Goal: Task Accomplishment & Management: Manage account settings

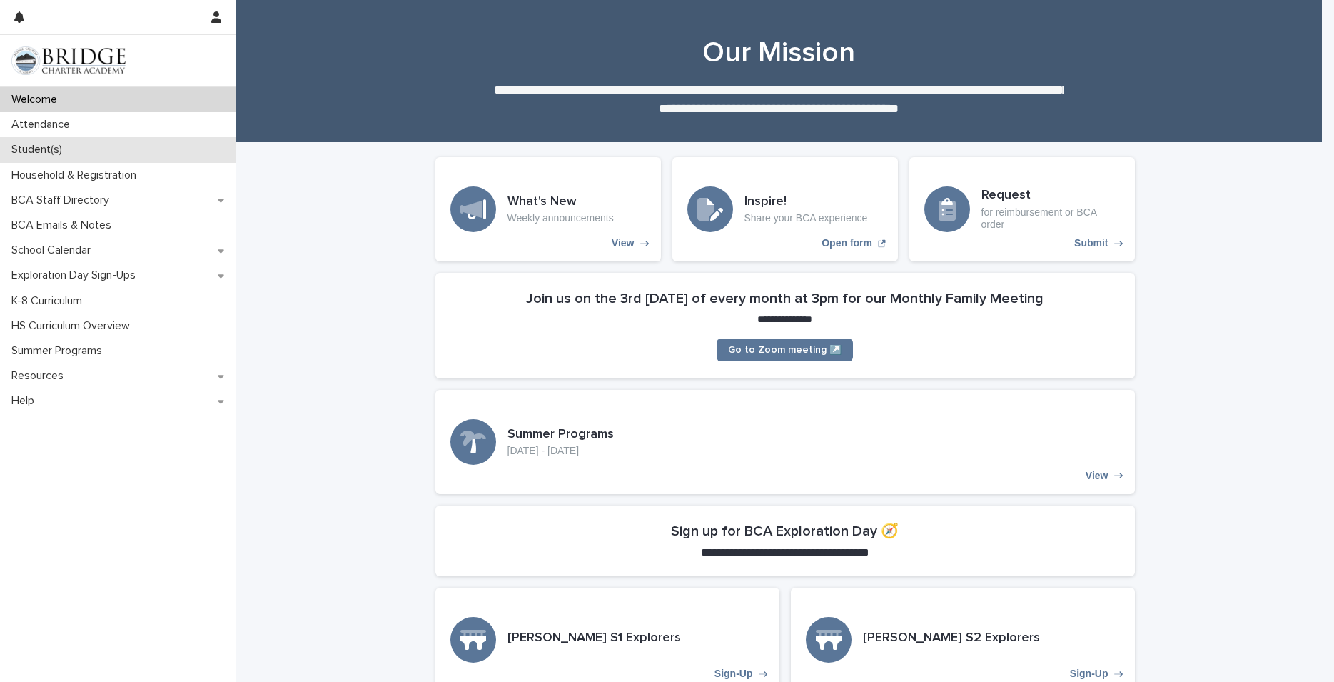
click at [45, 145] on p "Student(s)" at bounding box center [40, 150] width 68 height 14
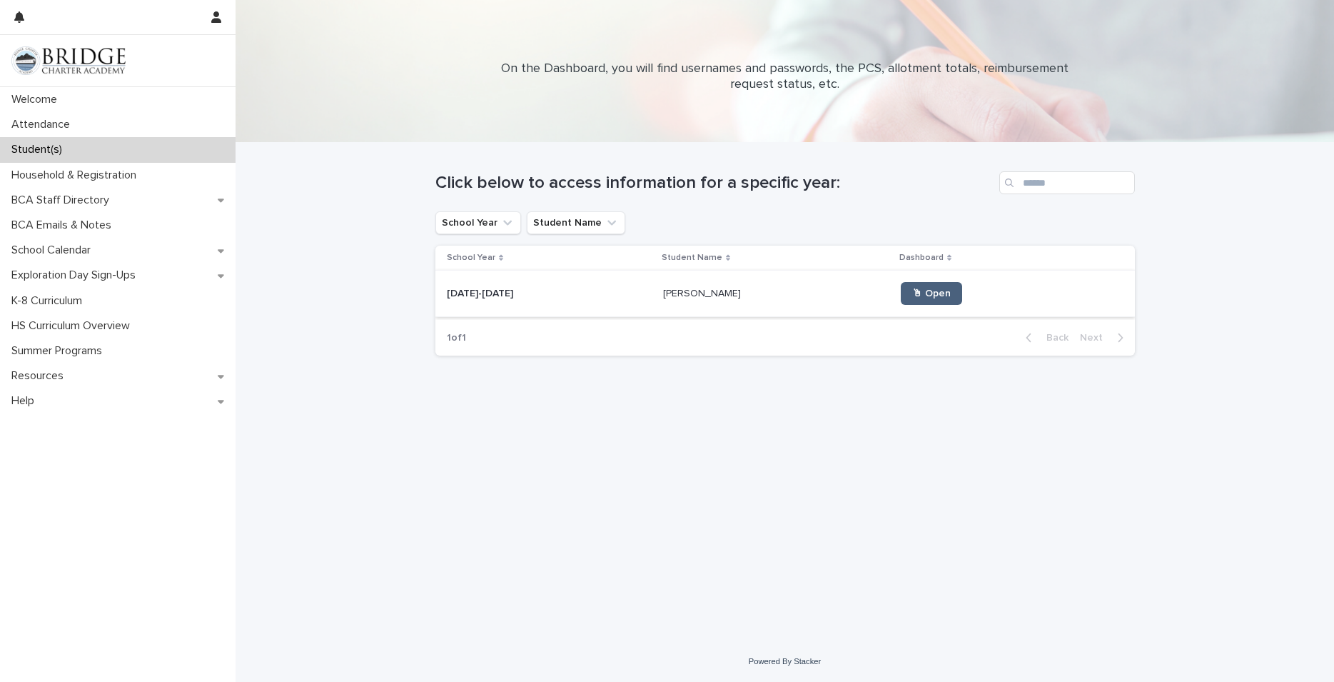
click at [901, 291] on link "🖱 Open" at bounding box center [931, 293] width 61 height 23
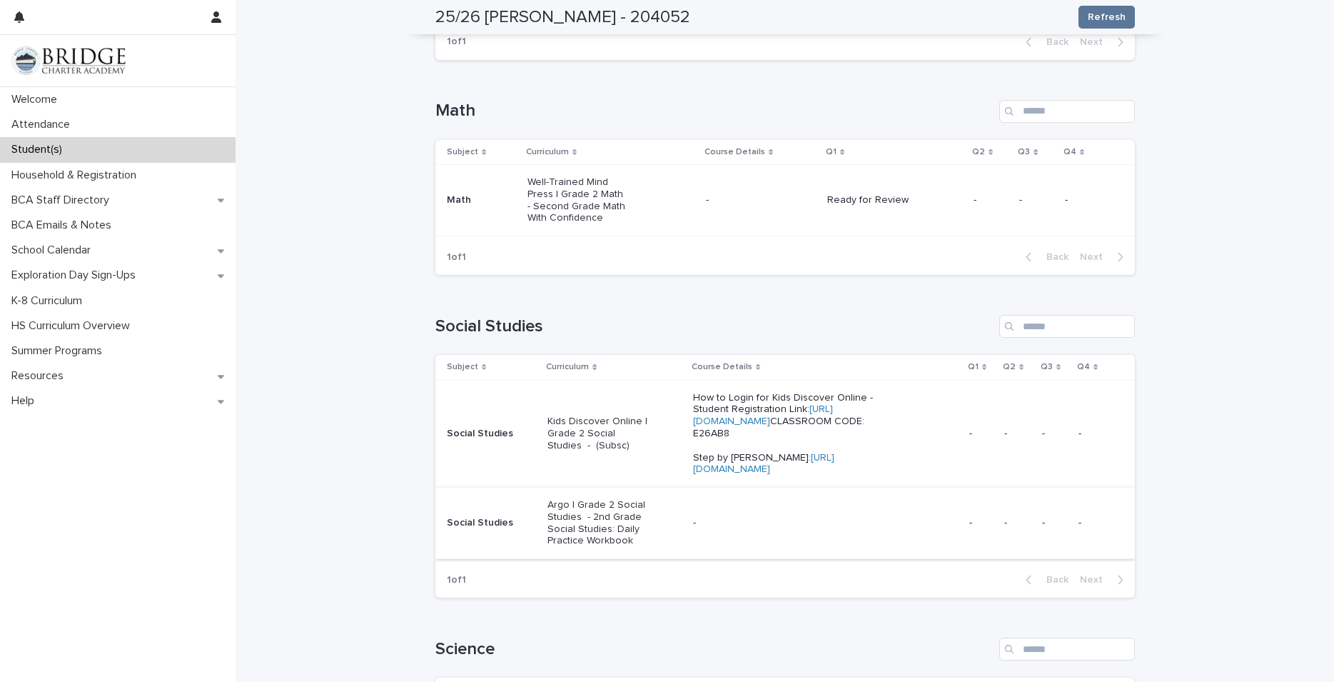
scroll to position [480, 0]
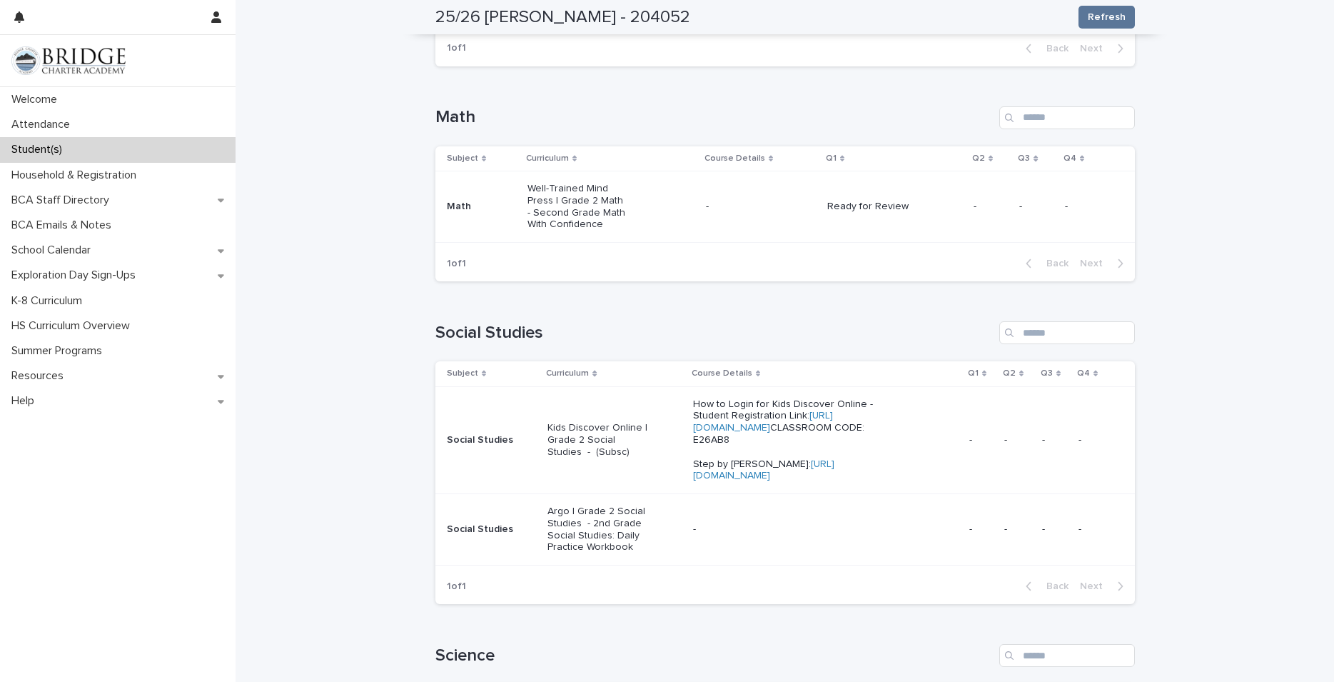
click at [583, 434] on p "Kids Discover Online | Grade 2 Social Studies - (Subsc)" at bounding box center [599, 440] width 102 height 36
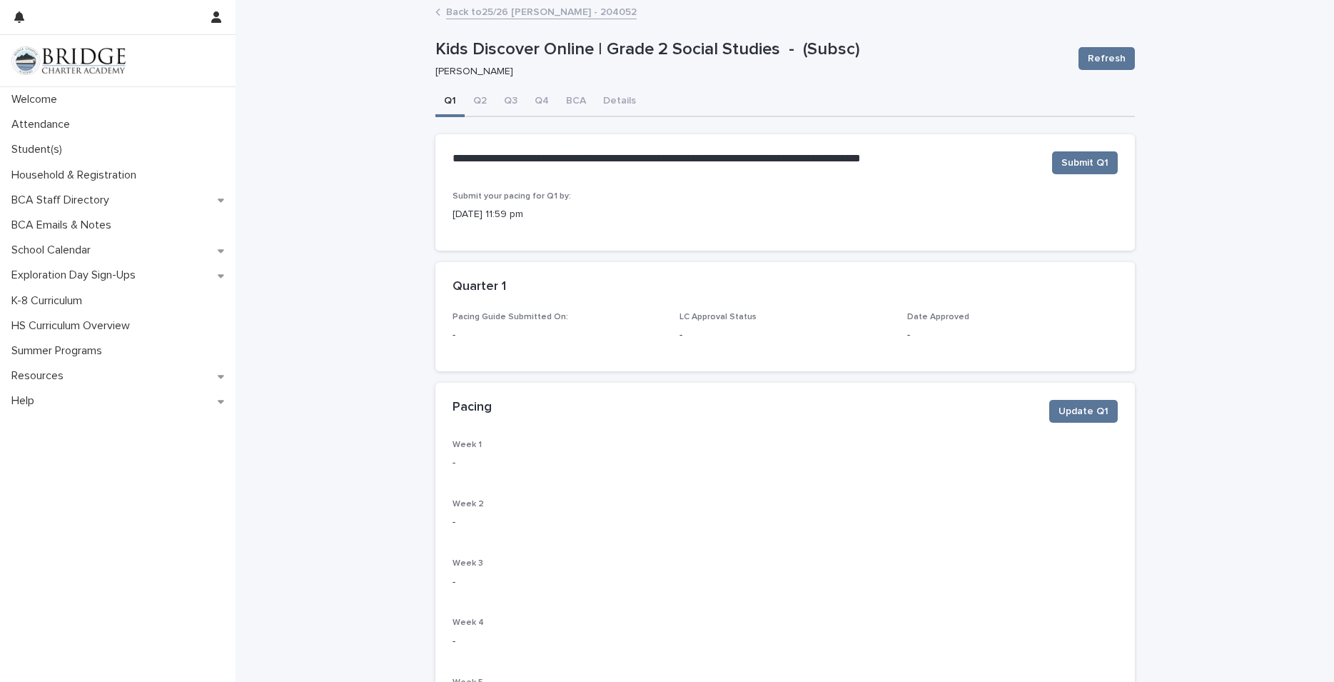
click at [453, 9] on link "Back to 25/26 [PERSON_NAME] - 204052" at bounding box center [541, 11] width 191 height 16
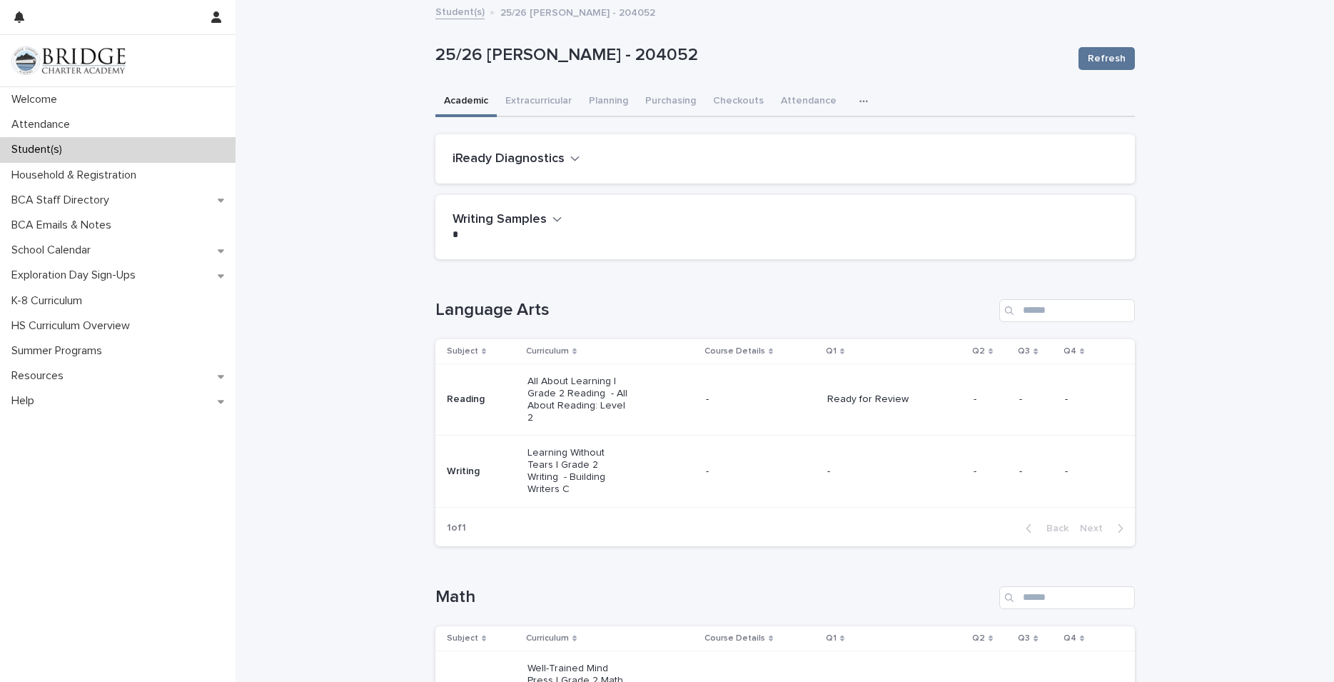
click at [577, 448] on p "Learning Without Tears | Grade 2 Writing - Building Writers C" at bounding box center [579, 471] width 102 height 48
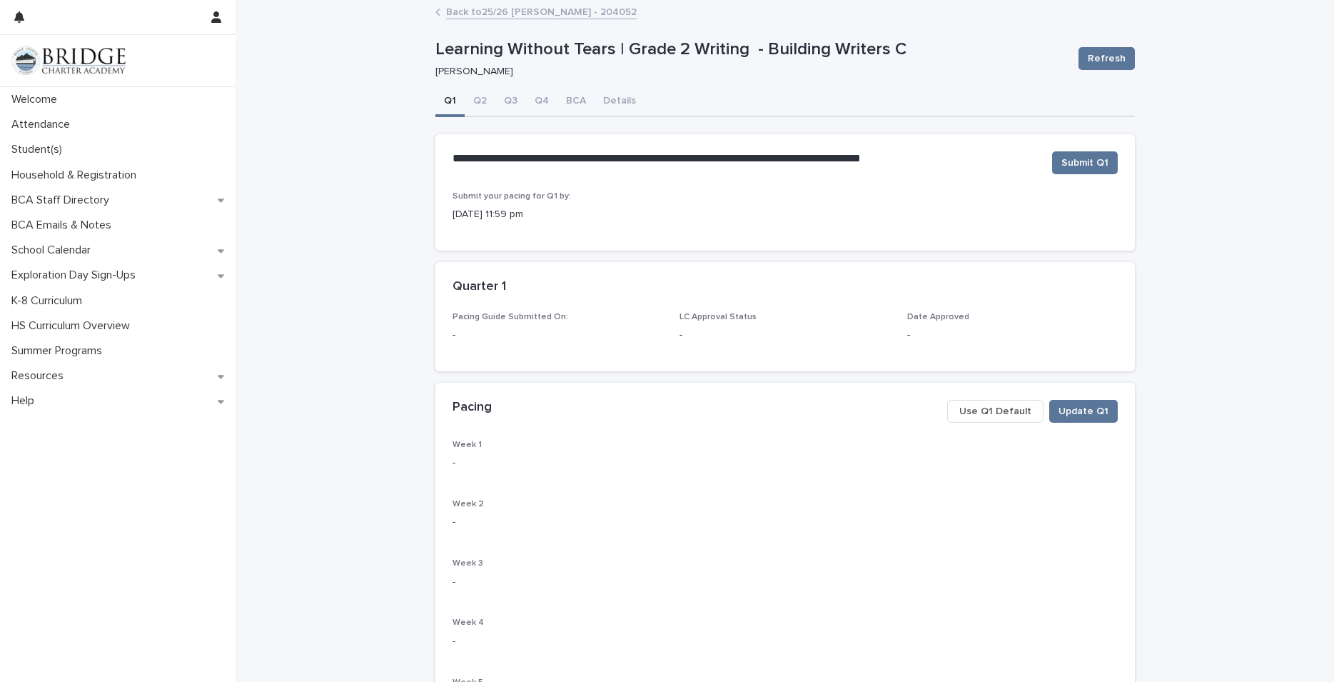
click at [967, 413] on span "Use Q1 Default" at bounding box center [995, 411] width 72 height 14
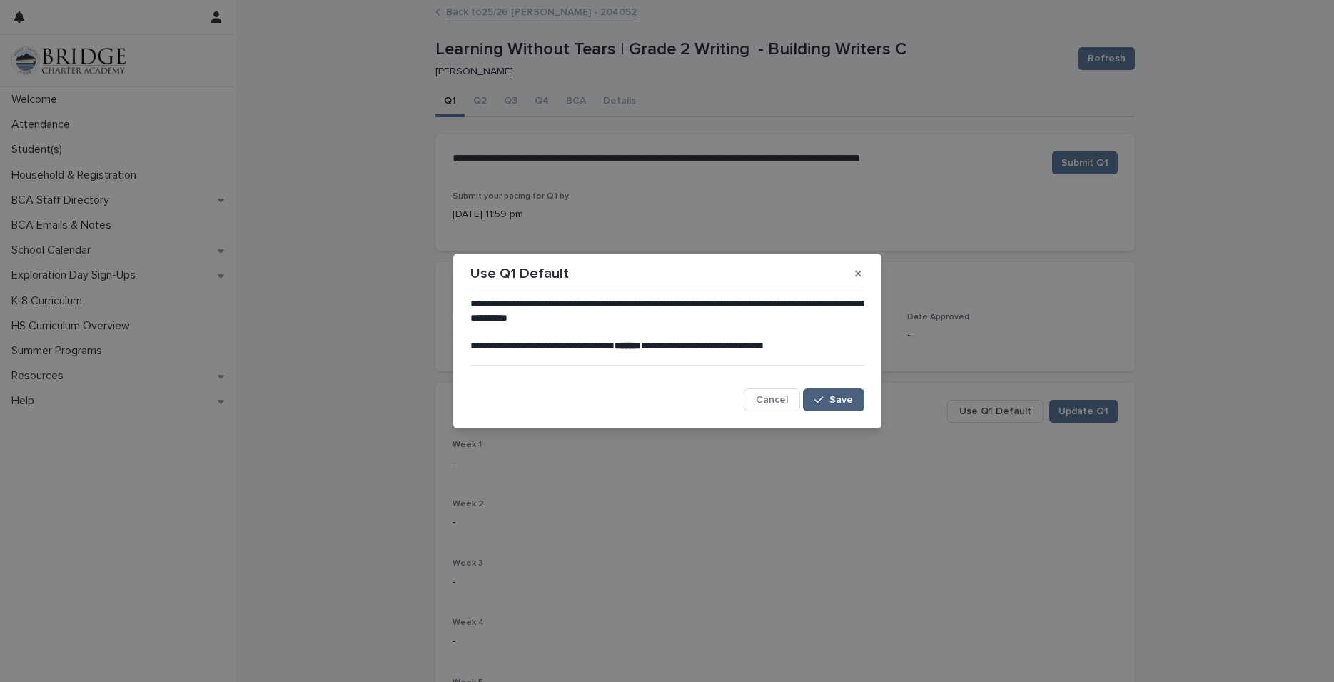
click at [815, 398] on button "Save" at bounding box center [833, 399] width 61 height 23
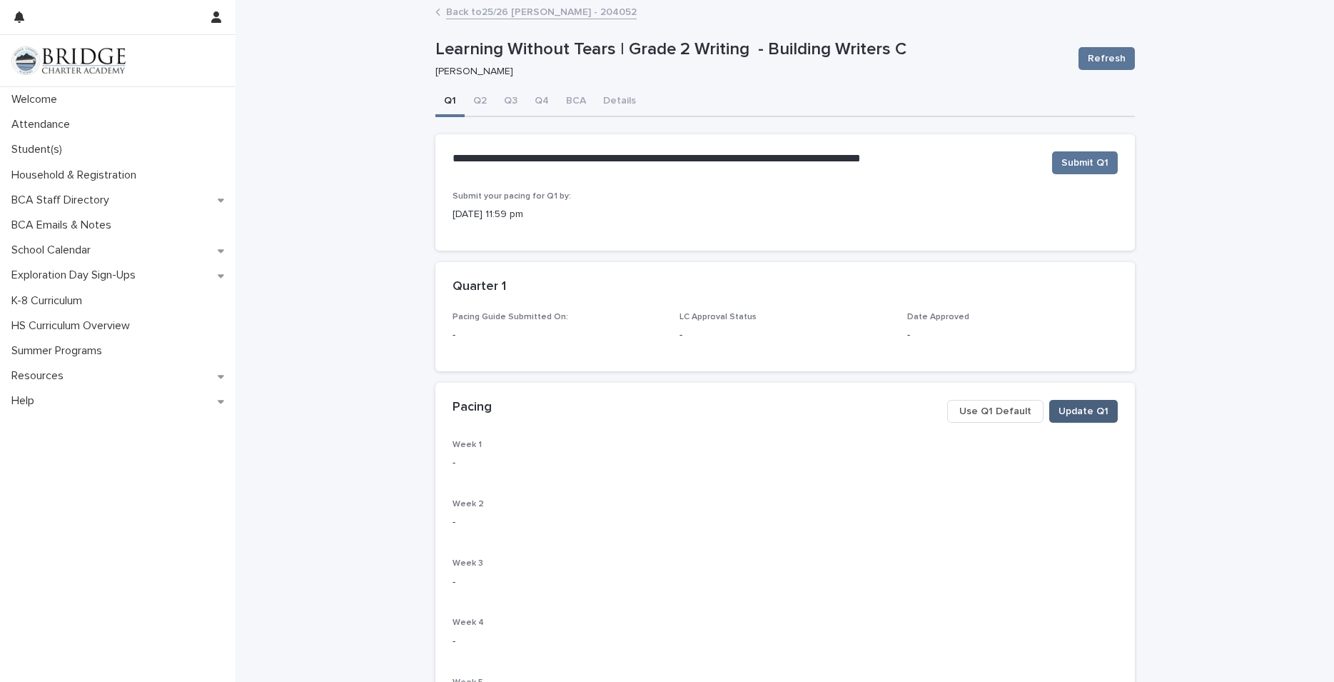
click at [1105, 406] on button "Update Q1" at bounding box center [1083, 411] width 69 height 23
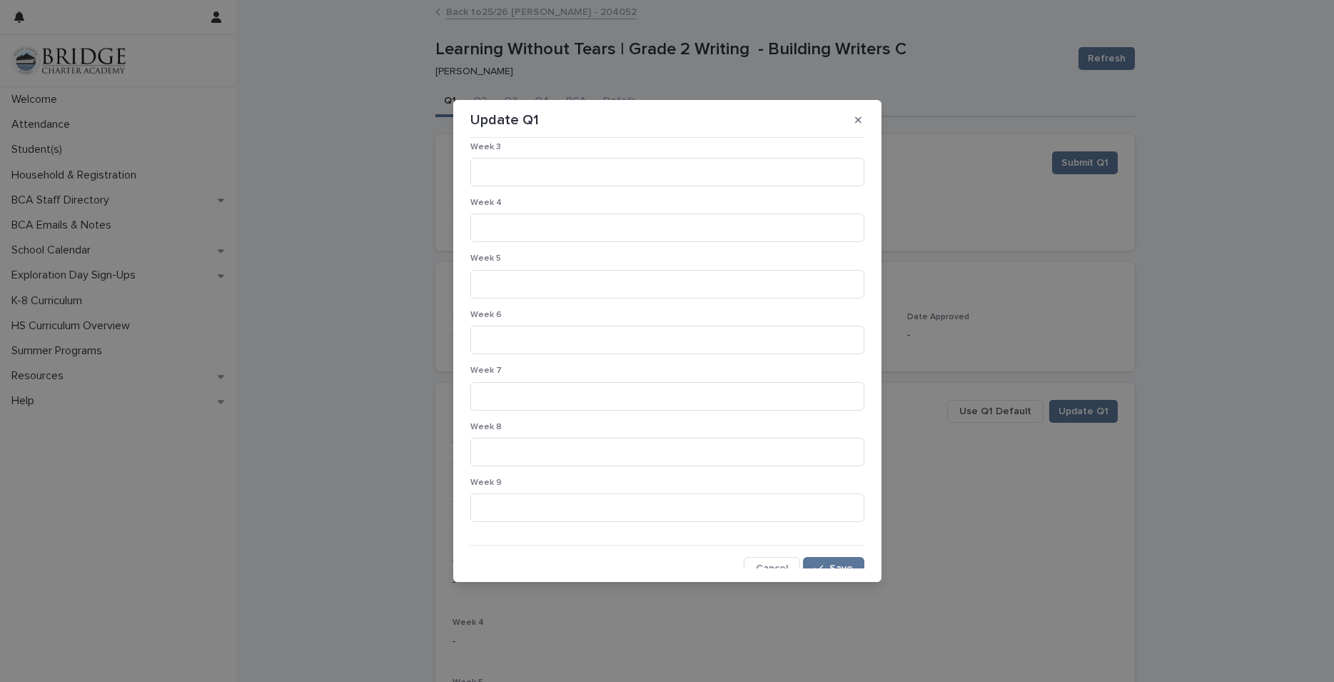
scroll to position [181, 0]
click at [853, 118] on button "button" at bounding box center [859, 120] width 24 height 23
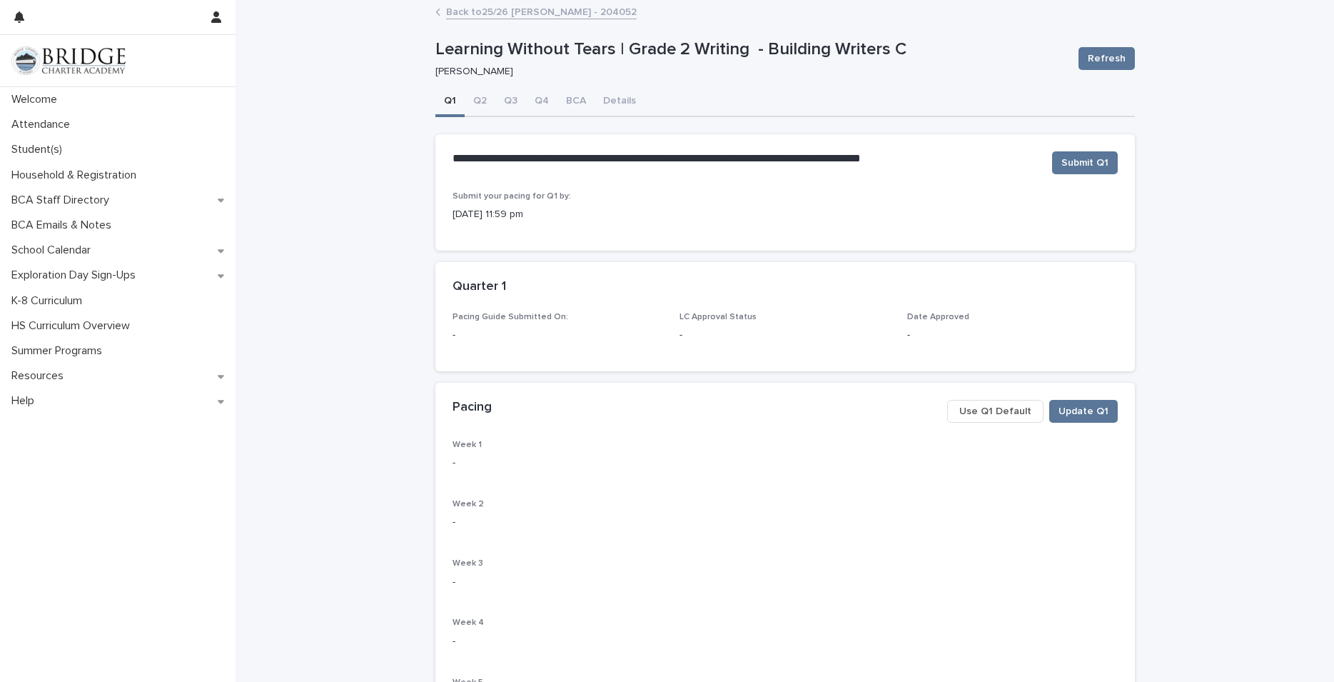
click at [993, 407] on span "Use Q1 Default" at bounding box center [995, 411] width 72 height 14
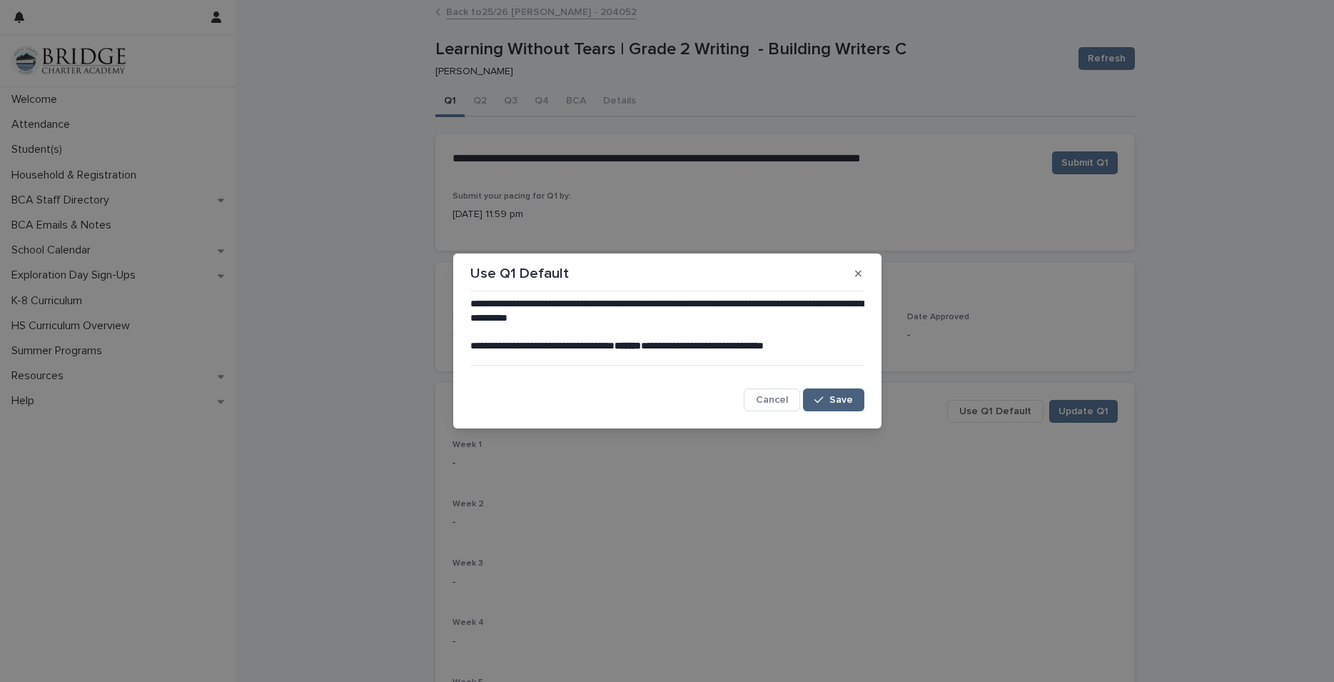
click at [822, 400] on icon "button" at bounding box center [819, 400] width 9 height 6
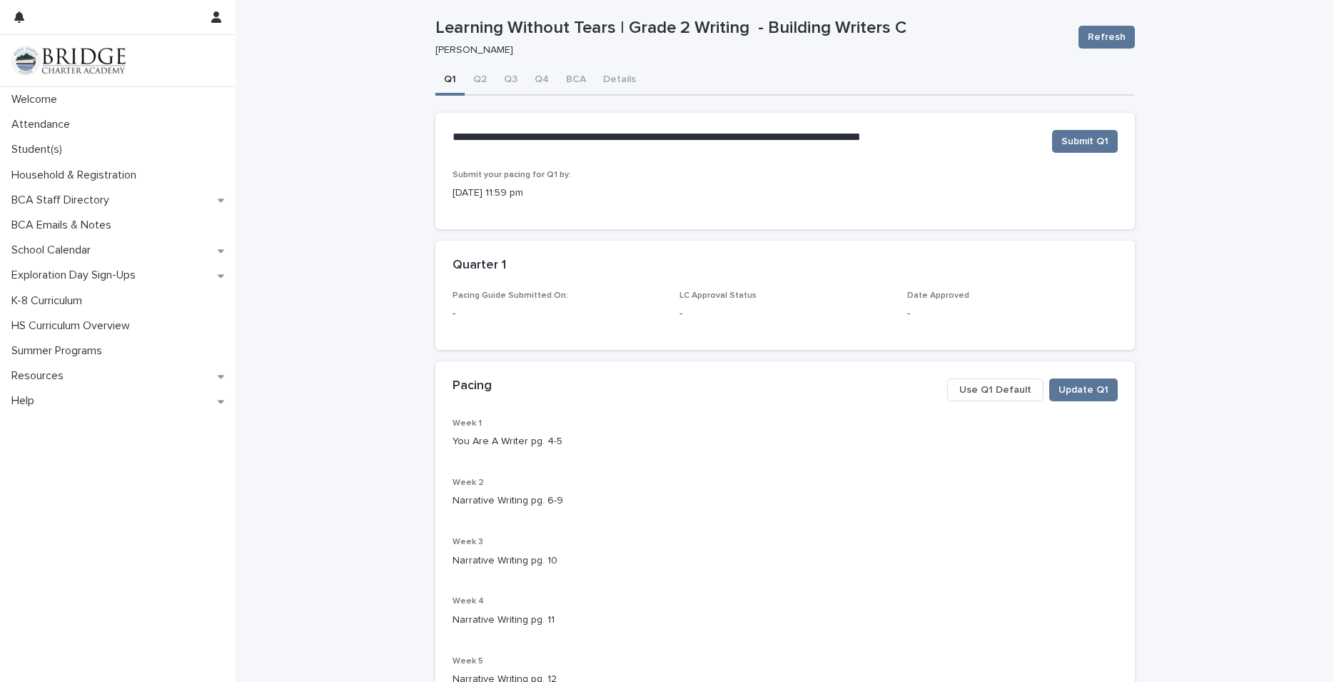
scroll to position [0, 0]
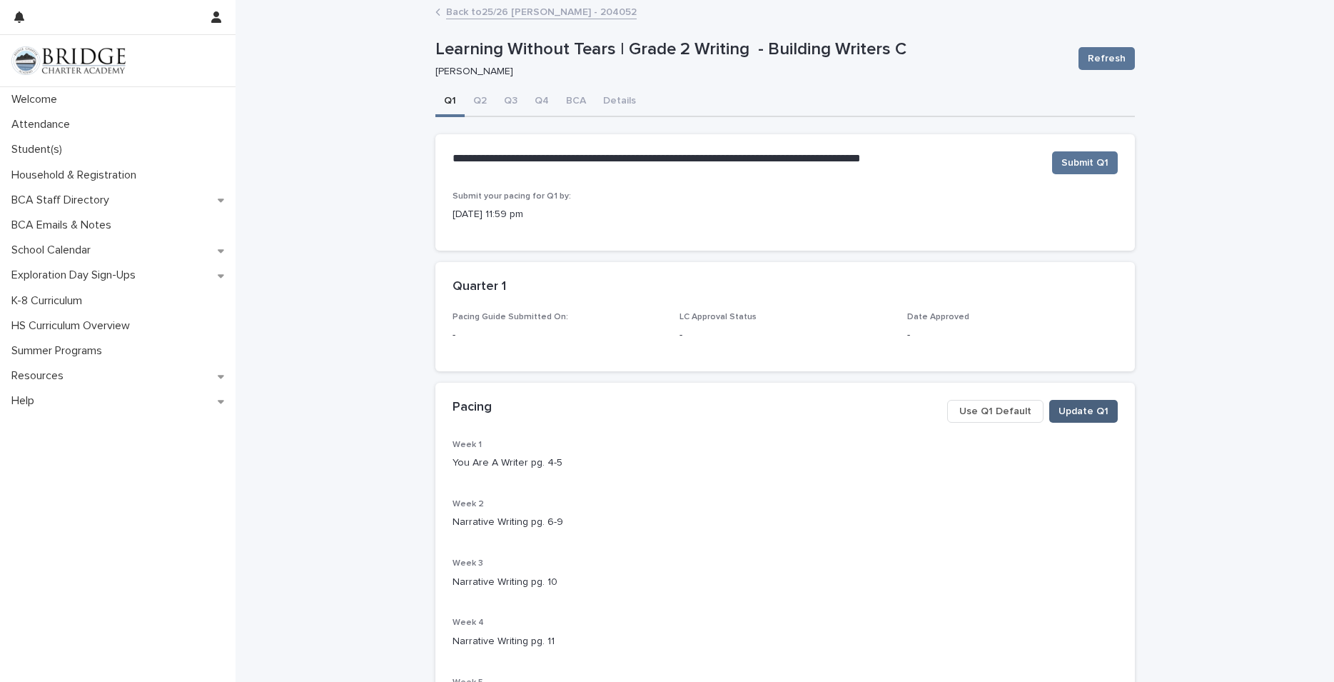
click at [1089, 415] on span "Update Q1" at bounding box center [1084, 411] width 50 height 14
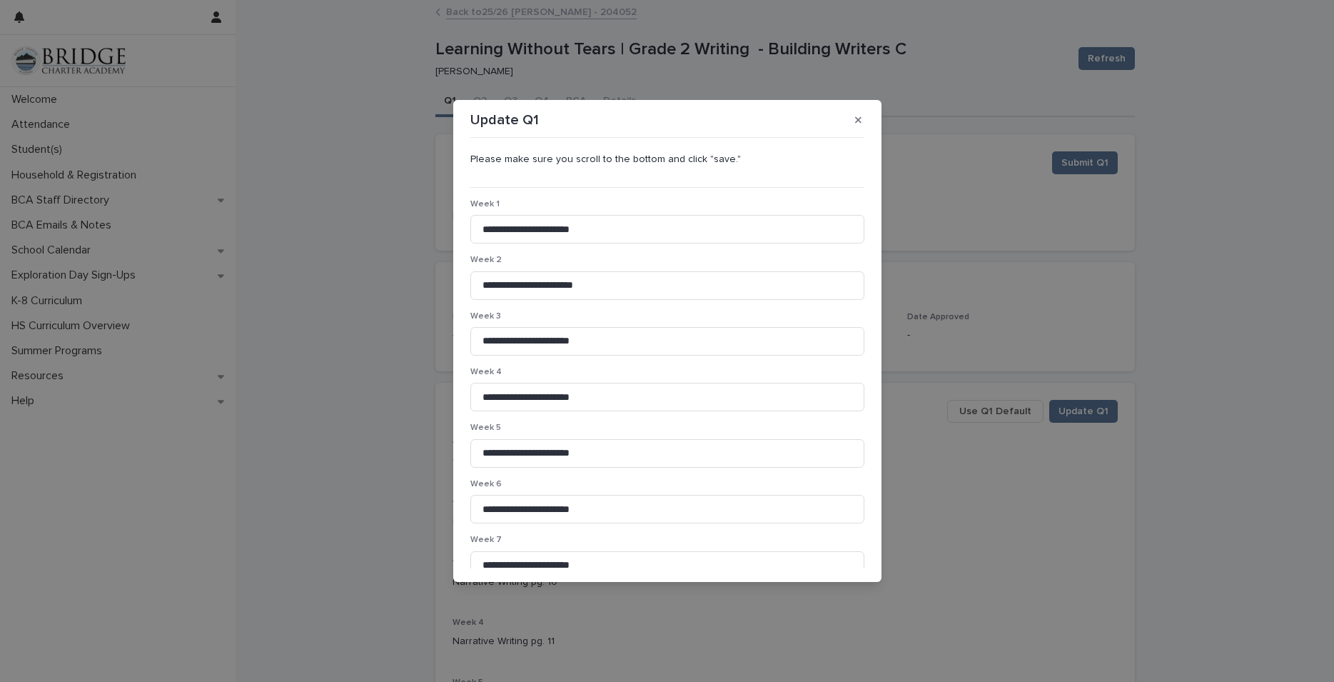
click at [1066, 498] on div "**********" at bounding box center [667, 341] width 1334 height 682
click at [857, 116] on icon "button" at bounding box center [858, 120] width 6 height 10
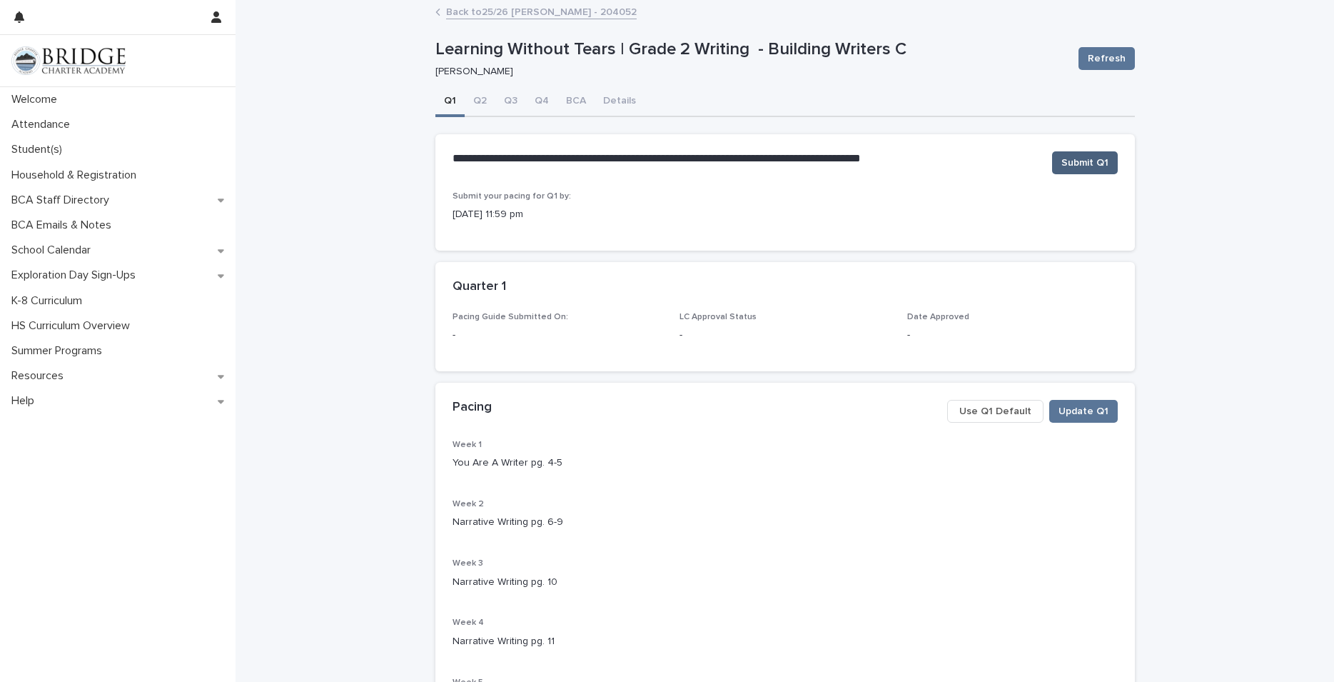
click at [1083, 164] on span "Submit Q1" at bounding box center [1085, 163] width 47 height 14
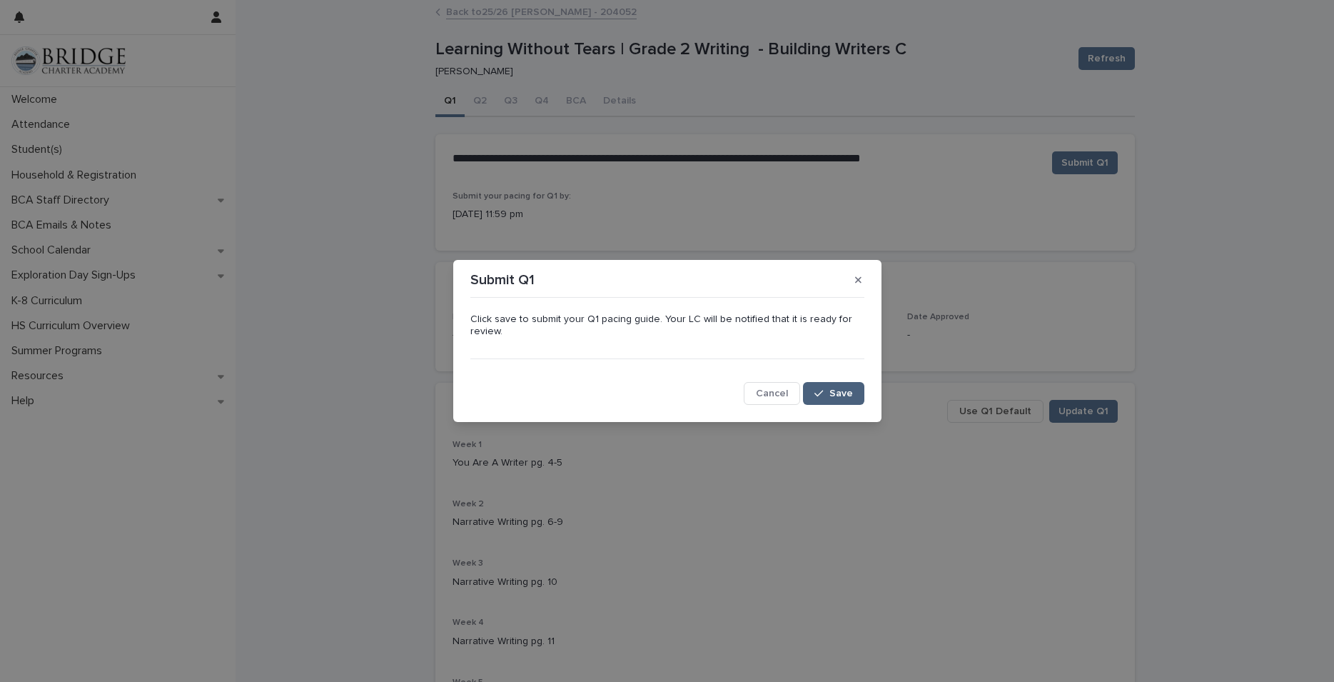
click at [830, 389] on button "Save" at bounding box center [833, 393] width 61 height 23
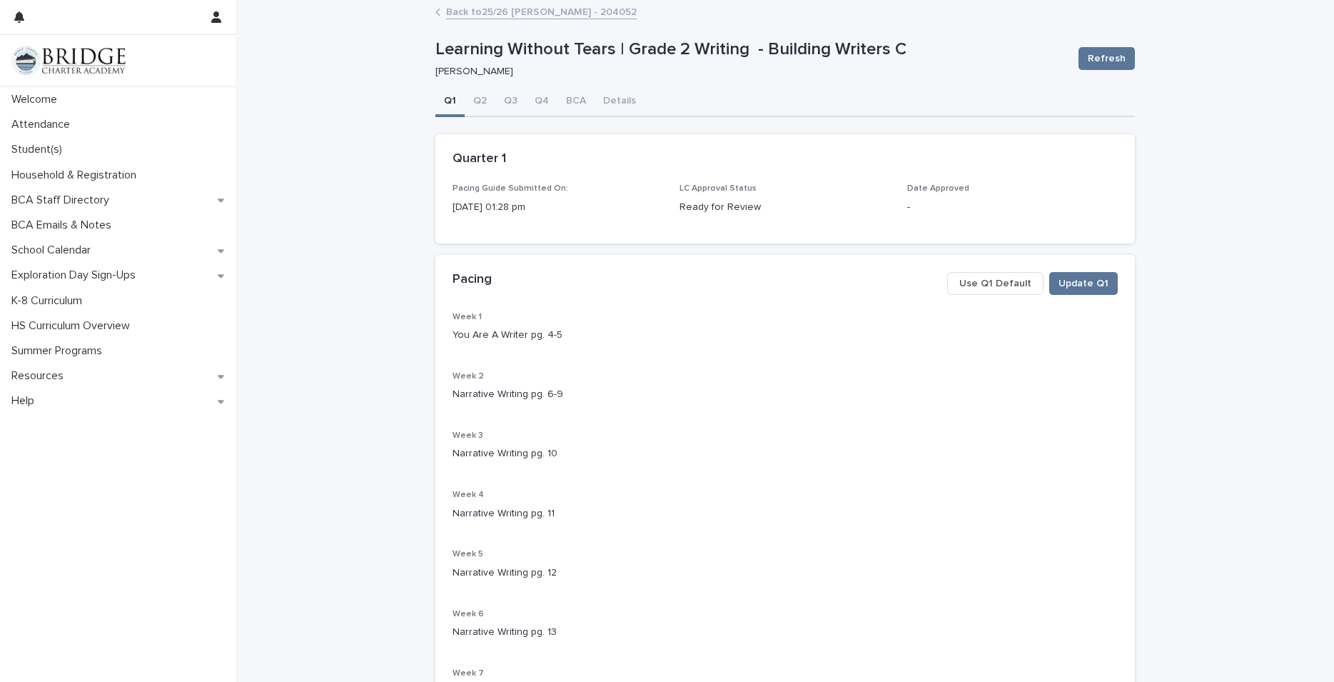
click at [479, 5] on link "Back to 25/26 [PERSON_NAME] - 204052" at bounding box center [541, 11] width 191 height 16
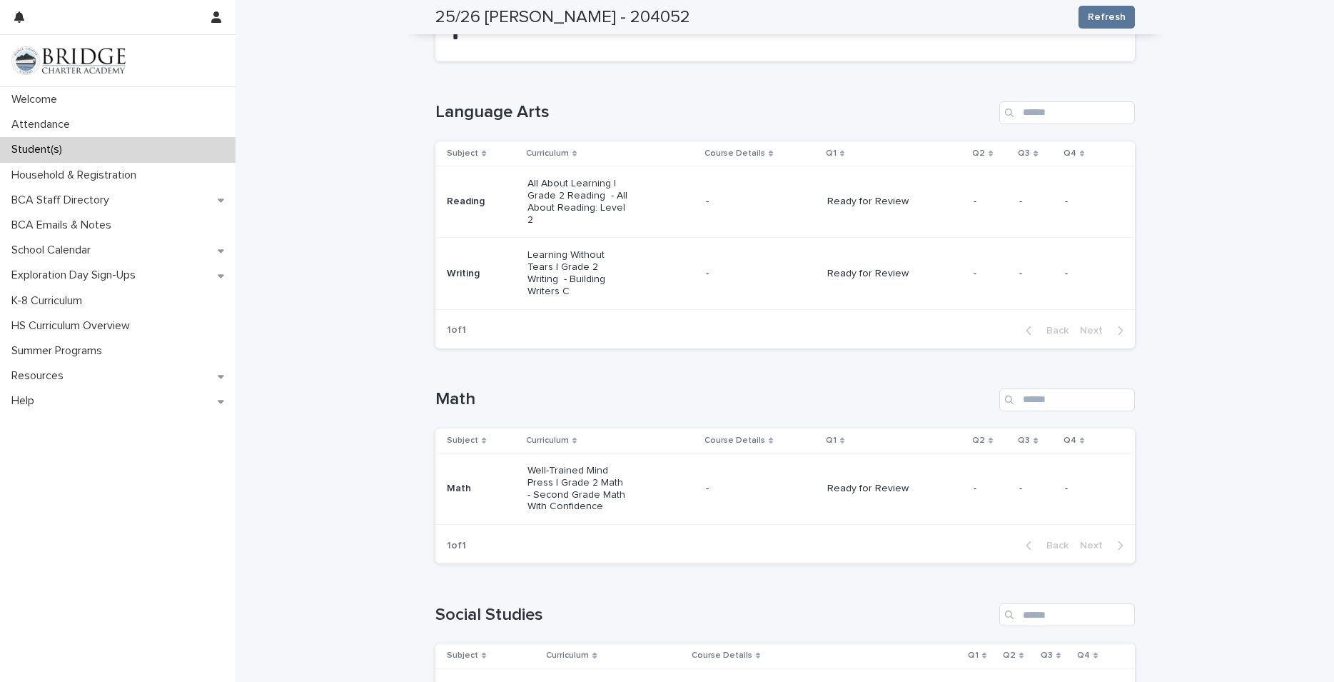
scroll to position [180, 0]
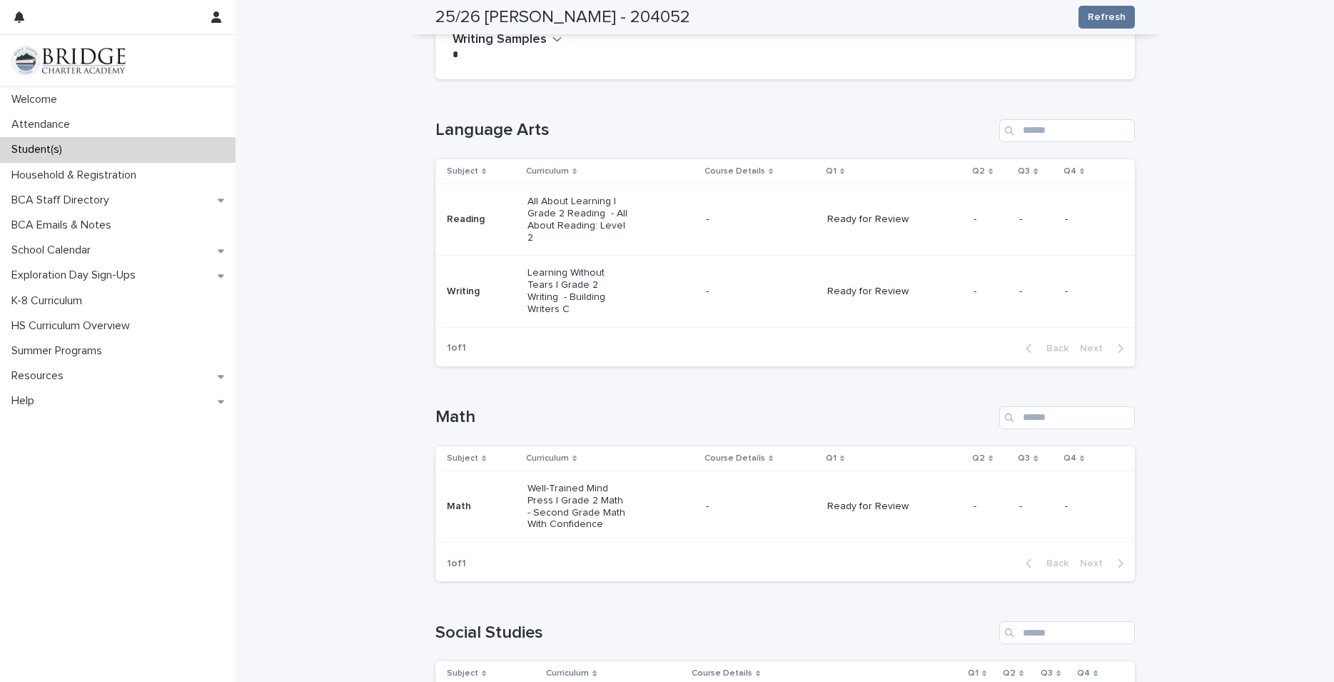
click at [578, 213] on p "All About Learning | Grade 2 Reading - All About Reading: Level 2" at bounding box center [579, 220] width 102 height 48
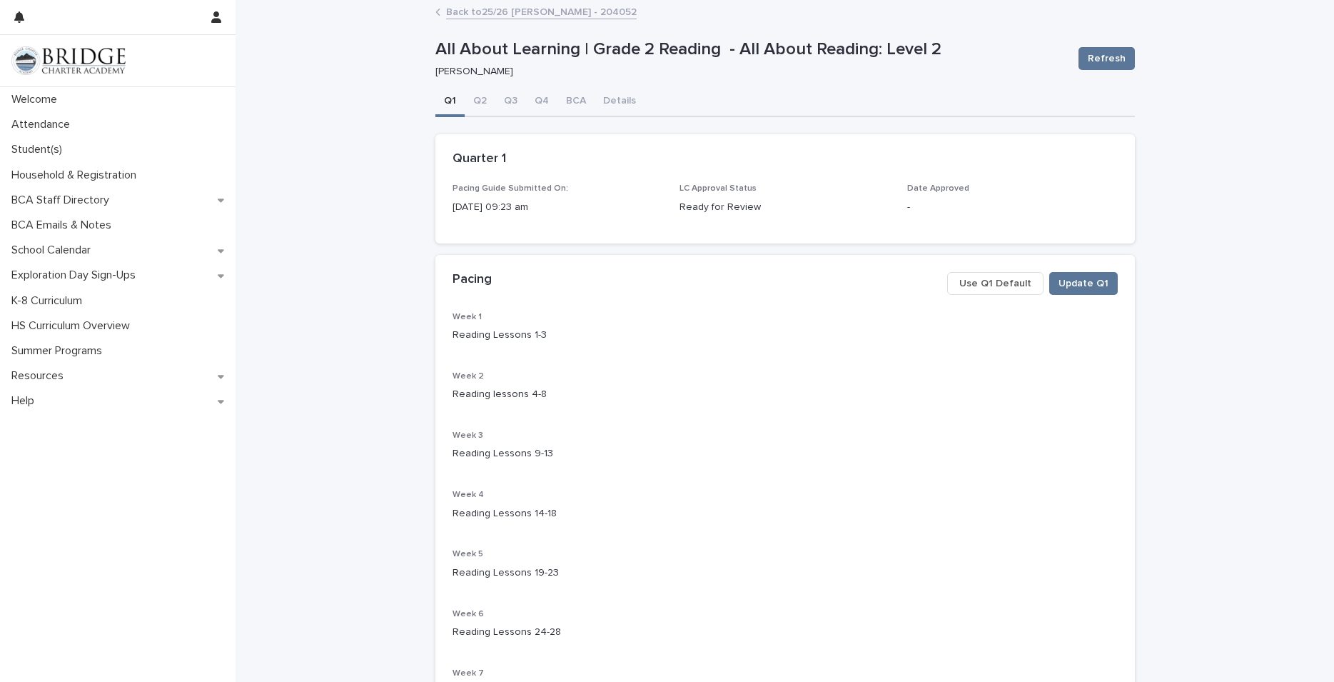
click at [461, 9] on link "Back to 25/26 [PERSON_NAME] - 204052" at bounding box center [541, 11] width 191 height 16
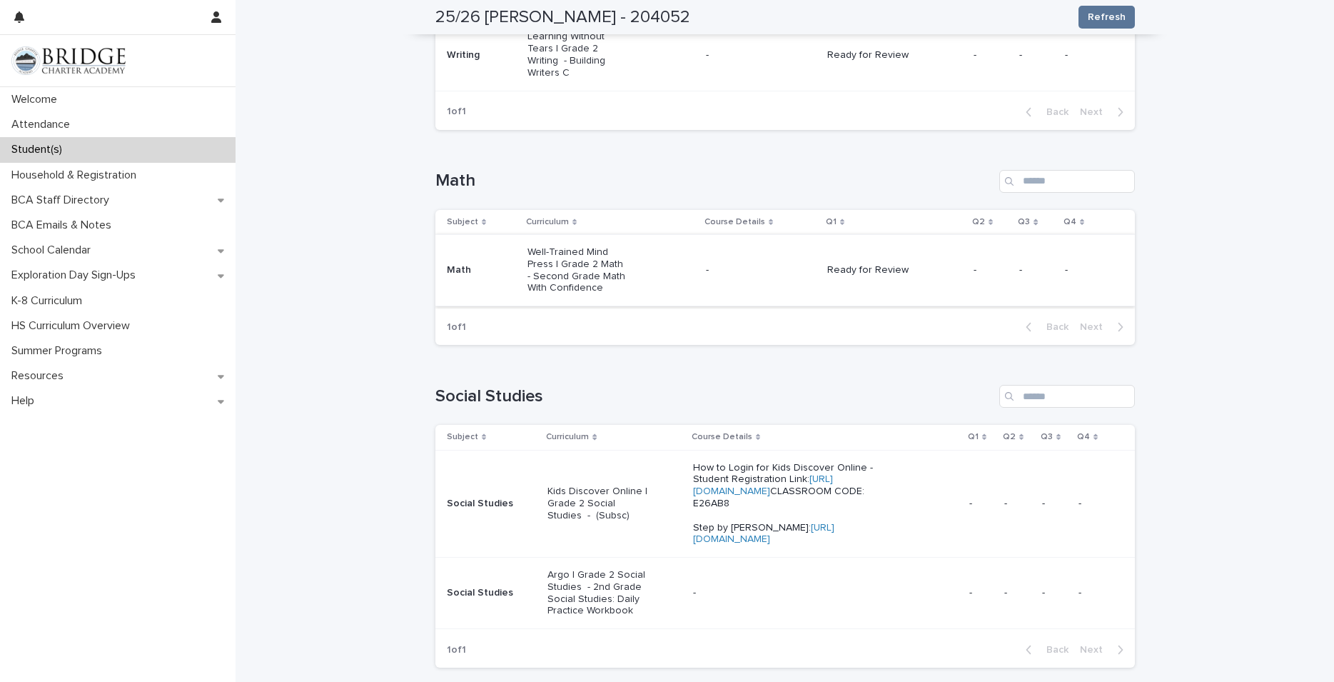
scroll to position [420, 0]
click at [577, 486] on p "Kids Discover Online | Grade 2 Social Studies - (Subsc)" at bounding box center [599, 500] width 102 height 36
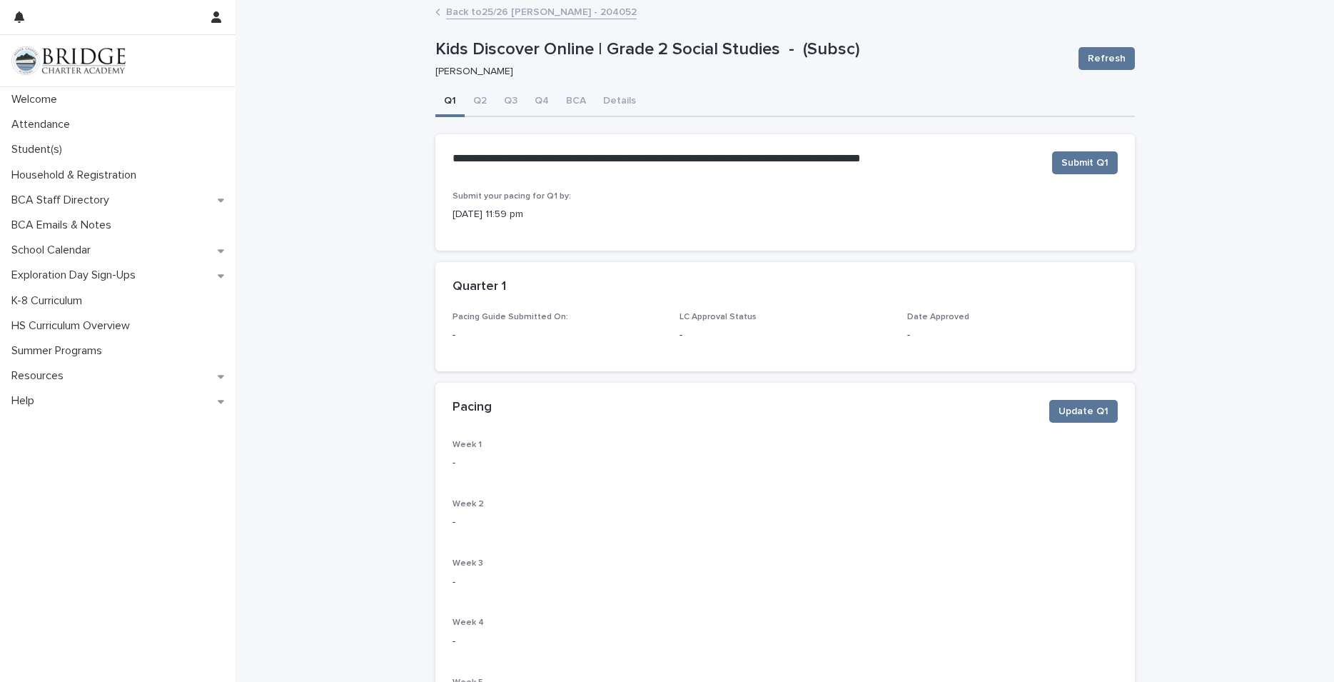
click at [475, 9] on link "Back to 25/26 [PERSON_NAME] - 204052" at bounding box center [541, 11] width 191 height 16
